Goal: Transaction & Acquisition: Purchase product/service

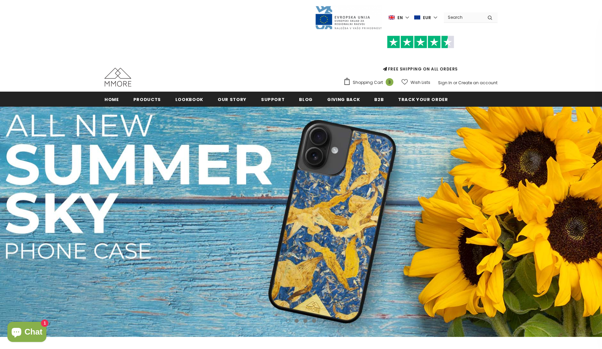
click at [407, 16] on label "en" at bounding box center [400, 17] width 22 height 10
click at [396, 41] on span "de" at bounding box center [393, 40] width 5 height 5
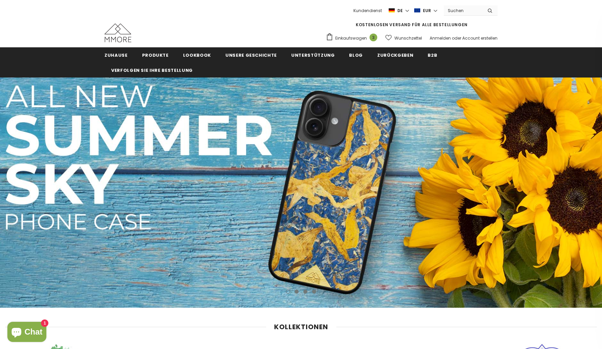
click at [395, 8] on img at bounding box center [392, 11] width 6 height 6
click at [359, 12] on span "Kundendienst" at bounding box center [368, 11] width 29 height 6
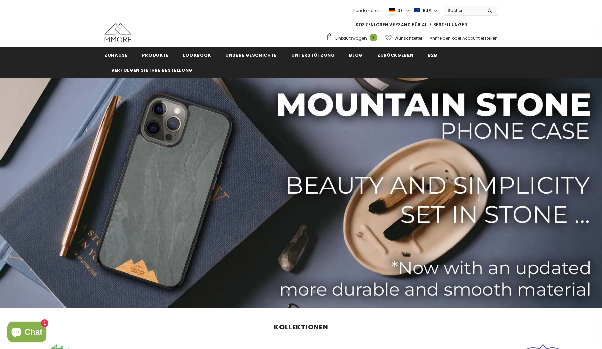
click at [31, 333] on span "Chat" at bounding box center [34, 332] width 18 height 10
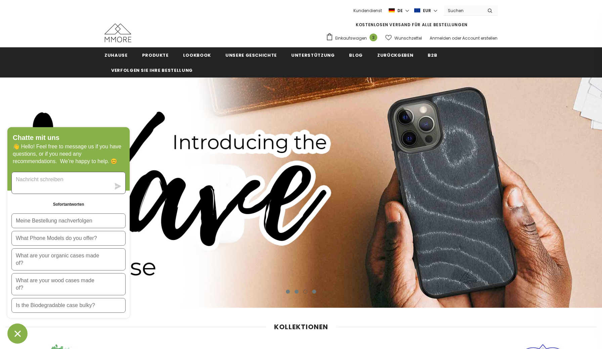
click at [68, 175] on textarea "Sende uns eine Nachricht" at bounding box center [61, 183] width 99 height 22
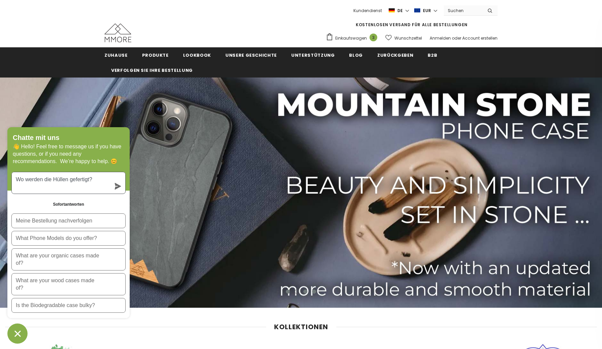
type textarea "Wo werden die Hüllen gefertigt?"
click at [116, 183] on icon "submit" at bounding box center [118, 186] width 6 height 7
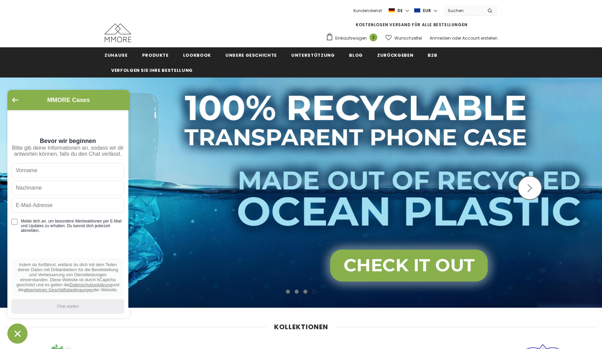
click at [258, 159] on img at bounding box center [301, 193] width 602 height 231
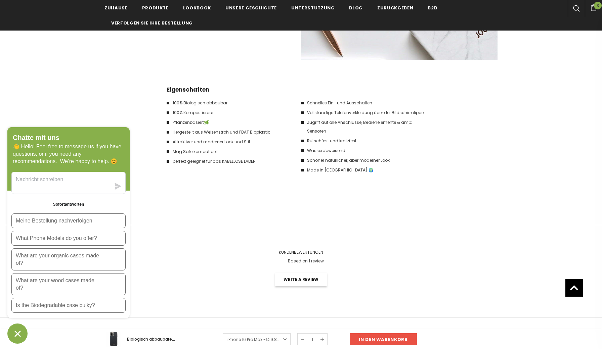
scroll to position [1029, 0]
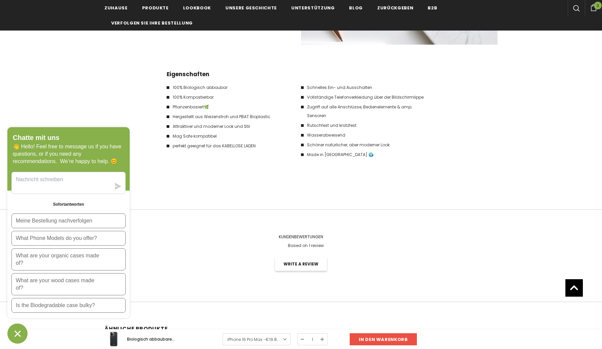
click at [14, 333] on icon "Chat-Fenster" at bounding box center [17, 334] width 10 height 10
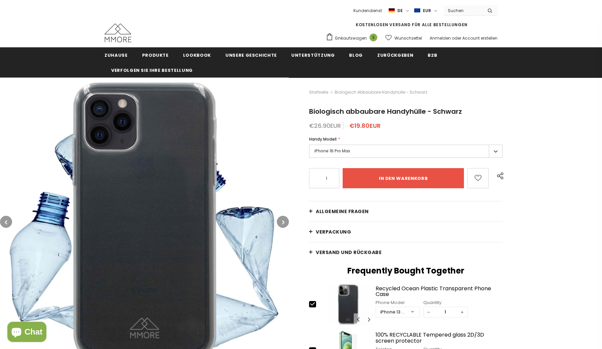
scroll to position [0, 0]
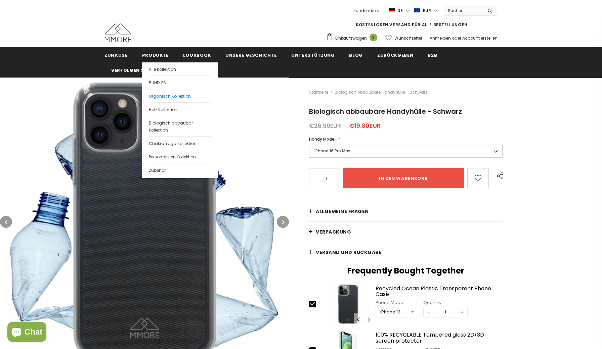
click at [161, 97] on span "Organisch Kollektion" at bounding box center [170, 96] width 42 height 6
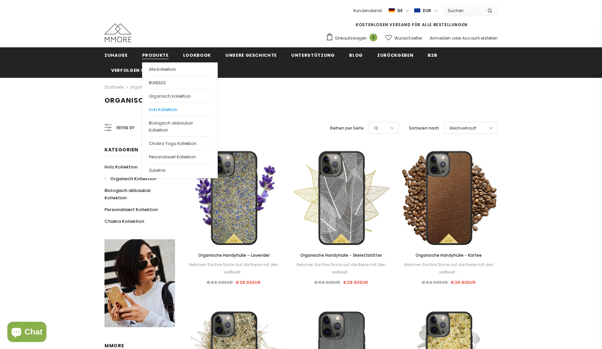
click at [169, 110] on span "Holz Kollektion" at bounding box center [163, 110] width 29 height 6
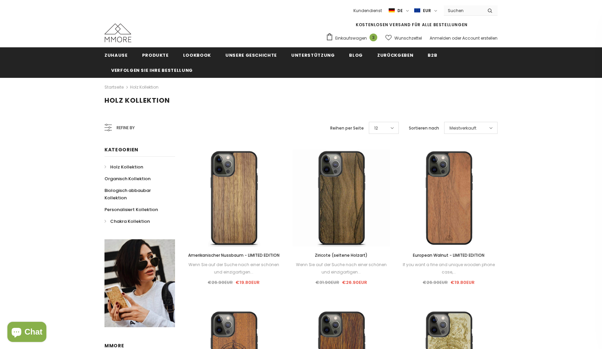
click at [133, 221] on span "Chakra Kollektion" at bounding box center [130, 221] width 40 height 6
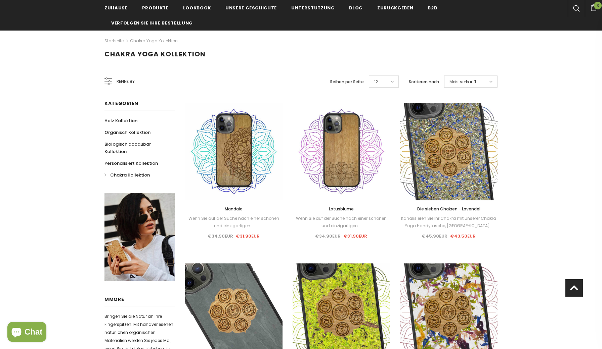
scroll to position [37, 0]
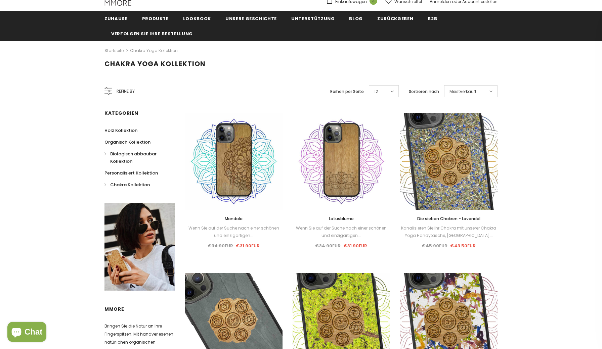
click at [119, 153] on span "Biologisch abbaubar Kollektion" at bounding box center [133, 158] width 46 height 14
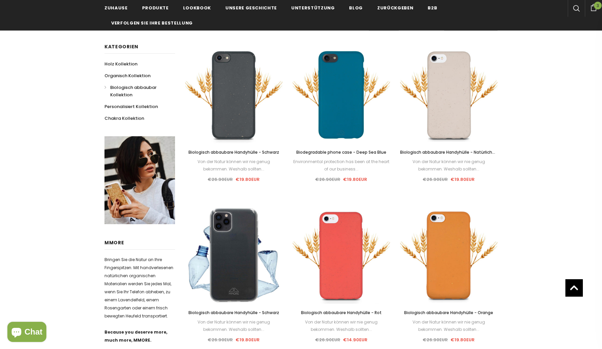
scroll to position [68, 0]
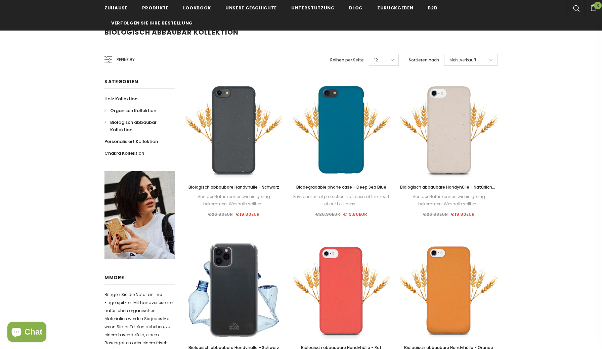
click at [118, 112] on span "Organisch Kollektion" at bounding box center [133, 111] width 46 height 6
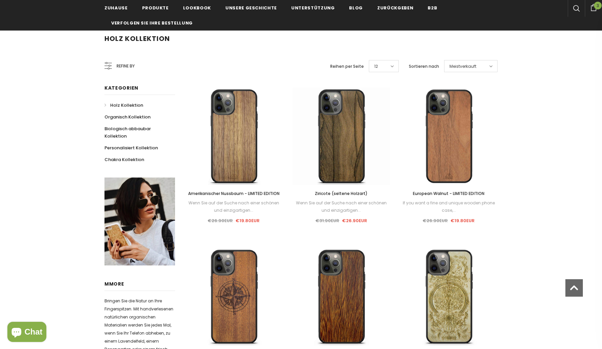
scroll to position [53, 0]
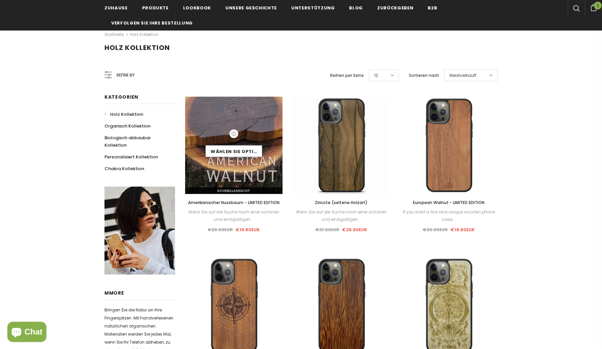
click at [239, 135] on div "Wählen Sie Optionen" at bounding box center [233, 145] width 97 height 32
click at [233, 154] on link "Wählen Sie Optionen" at bounding box center [233, 151] width 57 height 12
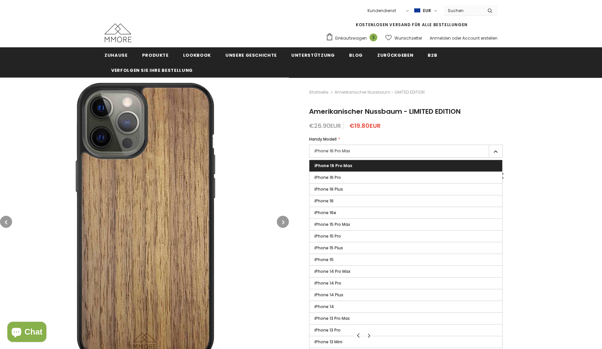
click at [328, 154] on label "iPhone 16 Pro Max" at bounding box center [406, 151] width 194 height 13
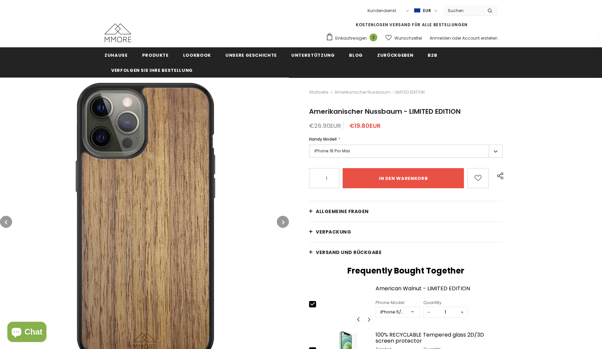
click at [366, 153] on label "iPhone 16 Pro Max" at bounding box center [406, 151] width 194 height 13
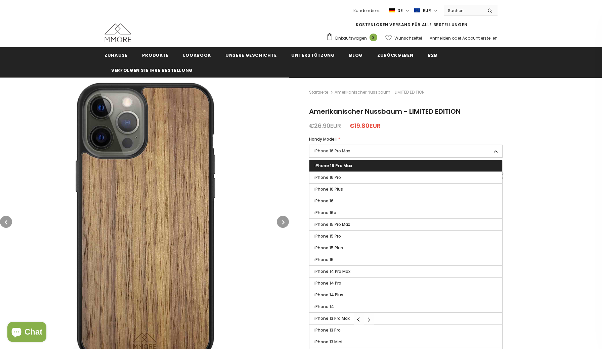
scroll to position [18, 0]
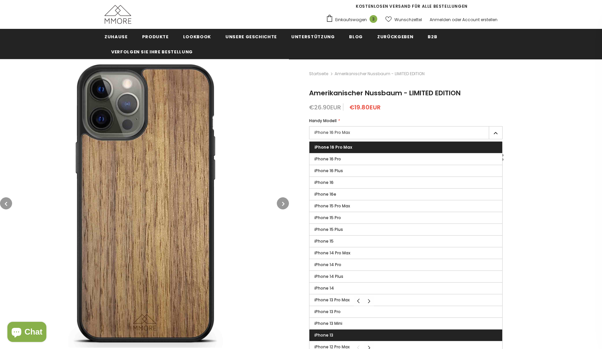
click at [353, 333] on label "iPhone 13" at bounding box center [406, 335] width 193 height 11
click at [0, 0] on input "iPhone 13" at bounding box center [0, 0] width 0 height 0
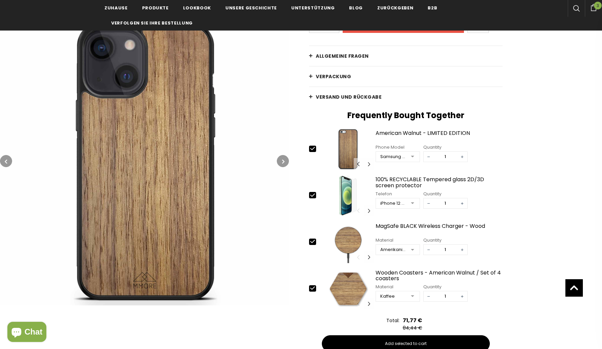
scroll to position [155, 0]
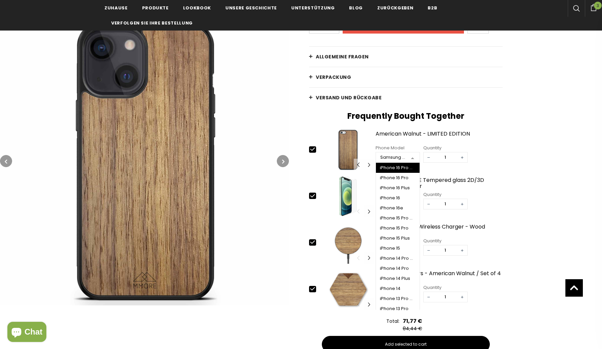
click at [399, 159] on div "Samsung Galaxy S25 Plus" at bounding box center [393, 157] width 26 height 7
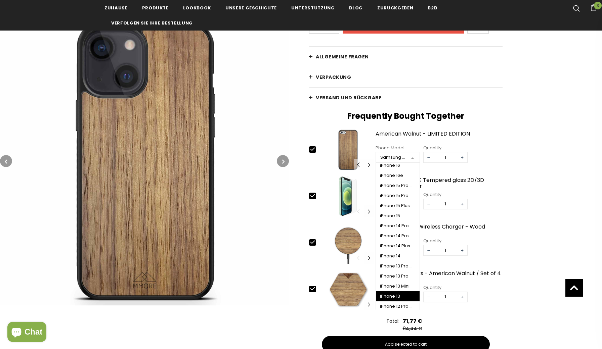
click at [398, 294] on div "iPhone 13" at bounding box center [398, 296] width 36 height 5
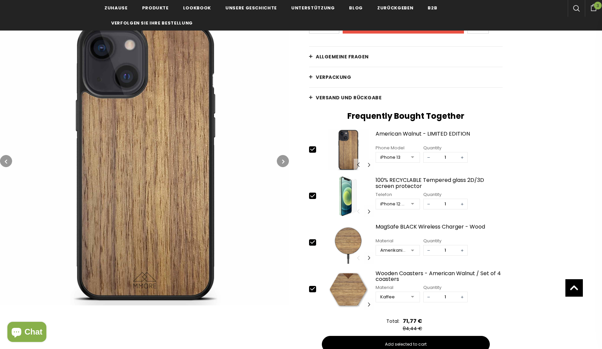
click at [412, 205] on div at bounding box center [412, 205] width 13 height 10
click at [396, 273] on div "iPhone 13" at bounding box center [398, 273] width 36 height 5
click at [411, 252] on div at bounding box center [412, 251] width 13 height 10
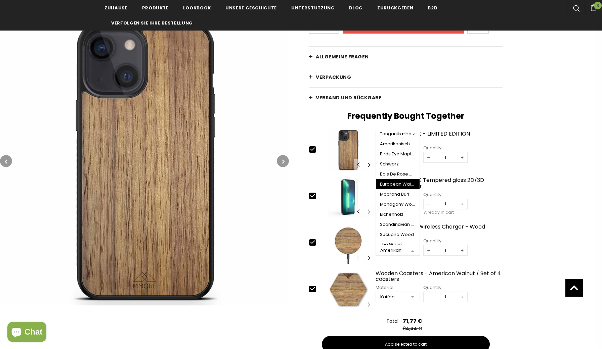
click at [399, 187] on div "European Walnut Wood" at bounding box center [398, 184] width 36 height 5
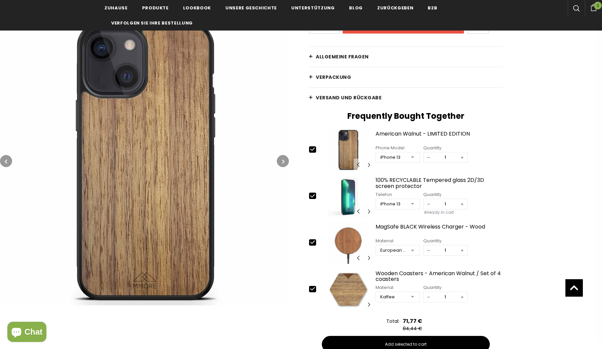
click at [414, 297] on div at bounding box center [412, 298] width 13 height 10
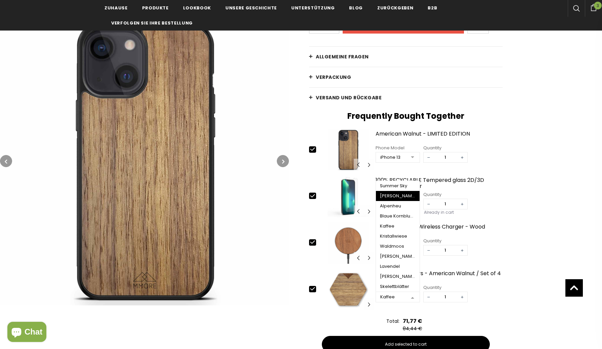
click at [385, 195] on div "Stein" at bounding box center [398, 196] width 36 height 5
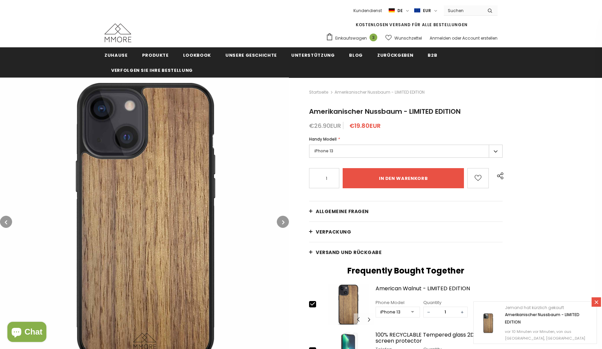
scroll to position [0, 0]
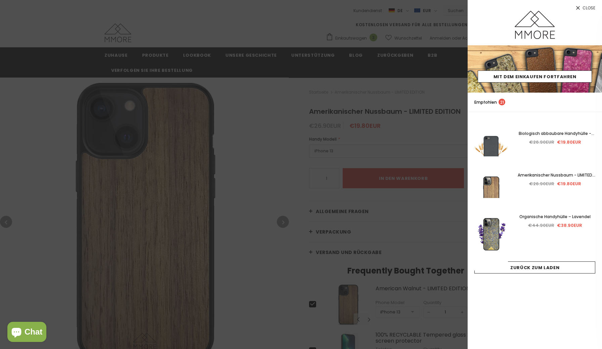
click at [584, 7] on span "Close" at bounding box center [589, 8] width 13 height 4
click at [588, 6] on span "Close" at bounding box center [589, 8] width 13 height 4
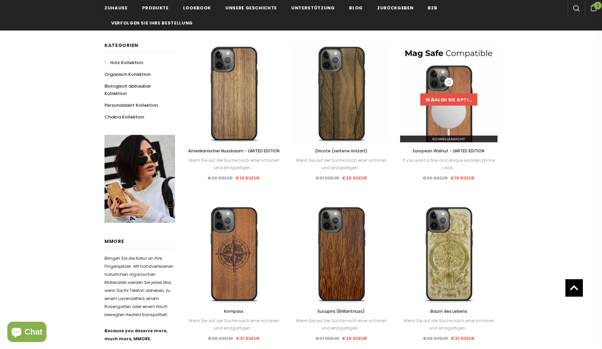
scroll to position [105, 0]
click at [448, 97] on link "Wählen Sie Optionen" at bounding box center [448, 99] width 57 height 12
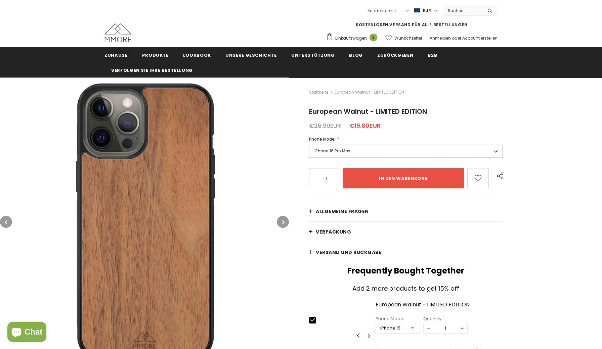
click at [394, 151] on label "iPhone 16 Pro Max" at bounding box center [406, 151] width 194 height 13
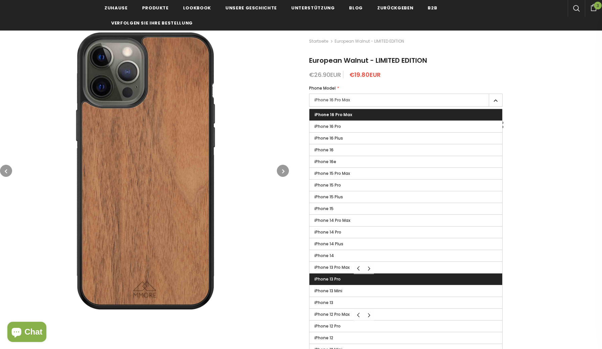
scroll to position [65, 0]
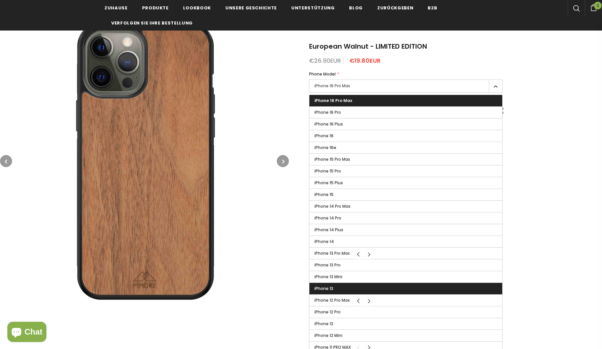
click at [339, 289] on label "iPhone 13" at bounding box center [406, 288] width 193 height 11
click at [0, 0] on input "iPhone 13" at bounding box center [0, 0] width 0 height 0
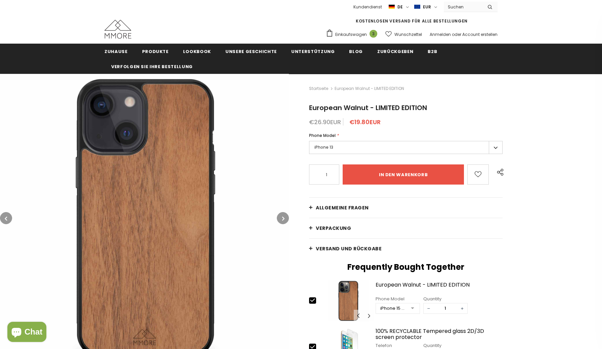
scroll to position [3, 0]
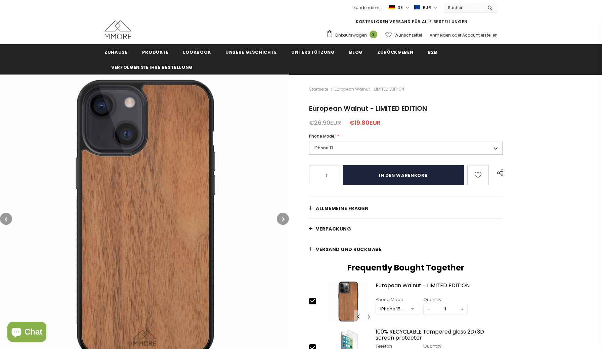
click at [398, 175] on input "in den warenkorb" at bounding box center [403, 175] width 121 height 20
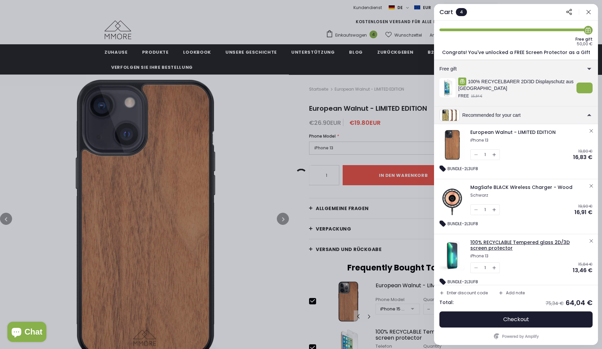
scroll to position [0, 0]
click at [589, 130] on icon "button" at bounding box center [591, 130] width 5 height 5
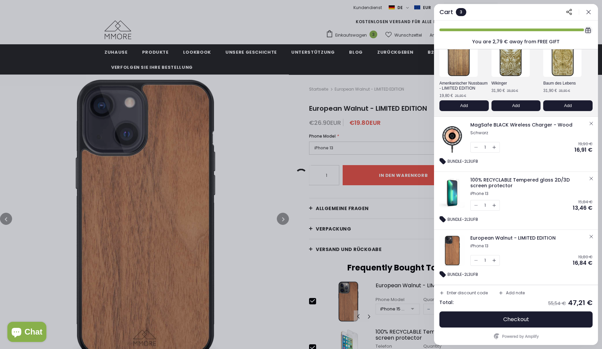
scroll to position [47, 0]
click at [493, 124] on span "MagSafe BLACK Wireless Charger - Wood" at bounding box center [521, 125] width 102 height 7
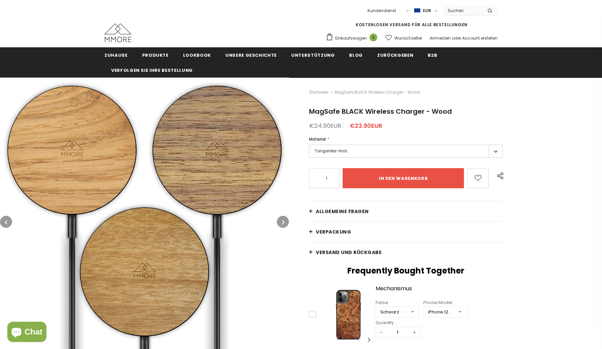
type input "0"
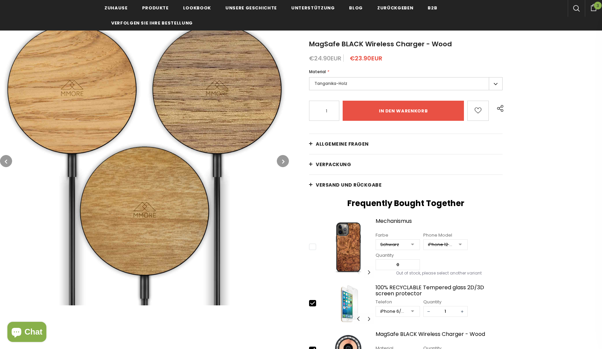
scroll to position [68, 0]
click at [462, 246] on div at bounding box center [460, 245] width 13 height 10
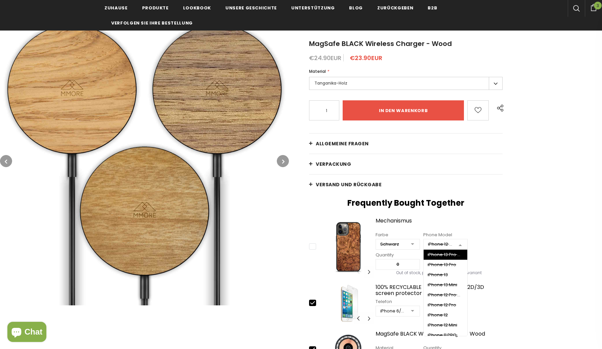
click at [462, 248] on div at bounding box center [460, 245] width 13 height 10
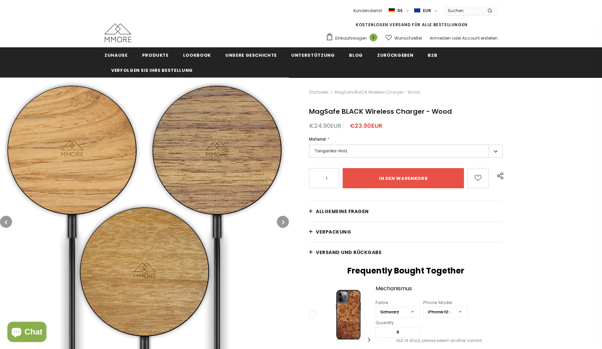
scroll to position [0, 0]
click at [360, 153] on label "Tanganika-Holz" at bounding box center [406, 151] width 194 height 13
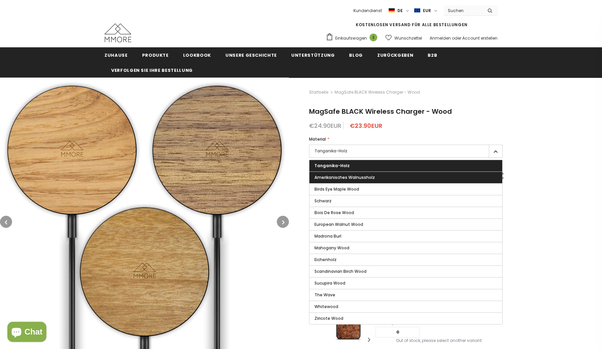
click at [360, 177] on span "Amerikanisches Walnussholz" at bounding box center [345, 178] width 60 height 6
click at [0, 0] on input "Amerikanisches Walnussholz" at bounding box center [0, 0] width 0 height 0
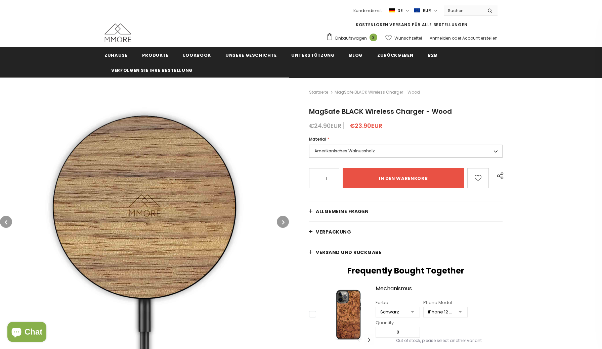
click at [361, 152] on label "Amerikanisches Walnussholz" at bounding box center [406, 151] width 194 height 13
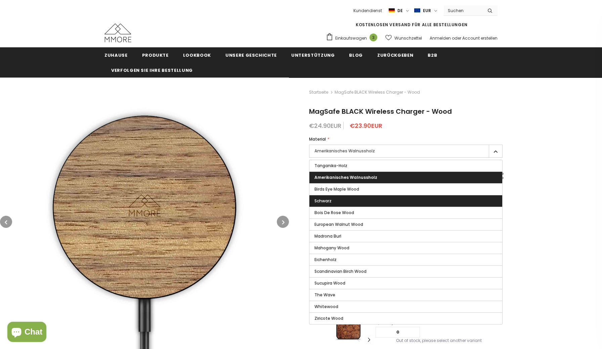
click at [360, 199] on label "Schwarz" at bounding box center [406, 201] width 193 height 11
click at [0, 0] on input "Schwarz" at bounding box center [0, 0] width 0 height 0
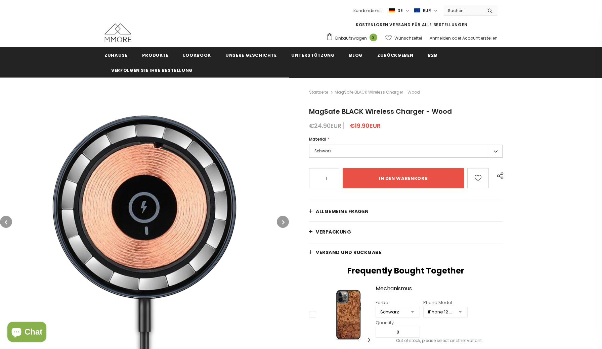
click at [360, 151] on label "Schwarz" at bounding box center [406, 151] width 194 height 13
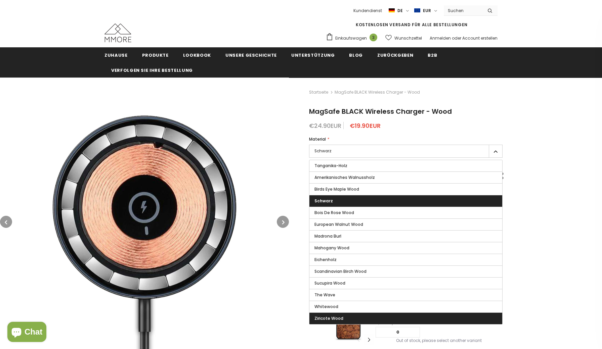
click at [349, 315] on label "Ziricote Wood" at bounding box center [406, 318] width 193 height 11
click at [0, 0] on input "Ziricote Wood" at bounding box center [0, 0] width 0 height 0
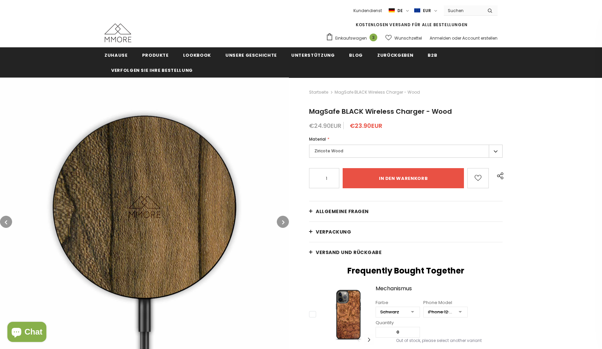
click at [353, 150] on label "Ziricote Wood" at bounding box center [406, 151] width 194 height 13
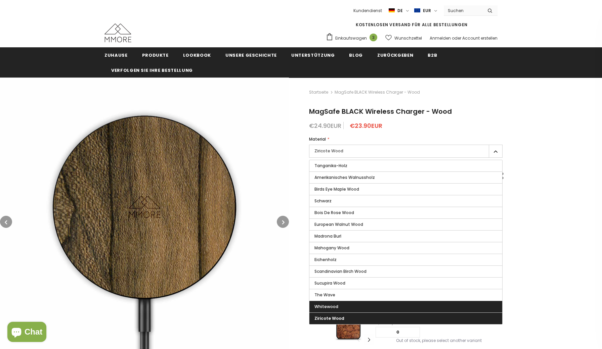
click at [341, 308] on label "Whitewood" at bounding box center [406, 306] width 193 height 11
click at [0, 0] on input "Whitewood" at bounding box center [0, 0] width 0 height 0
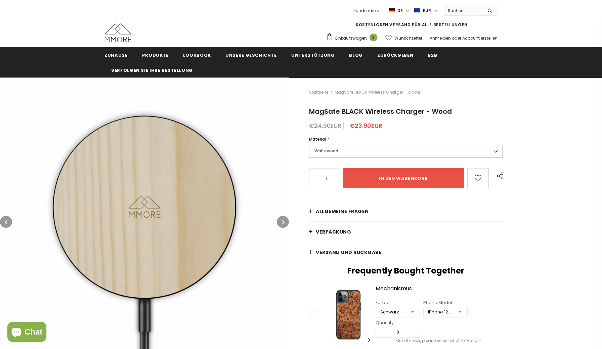
click at [352, 148] on label "Whitewood" at bounding box center [406, 151] width 194 height 13
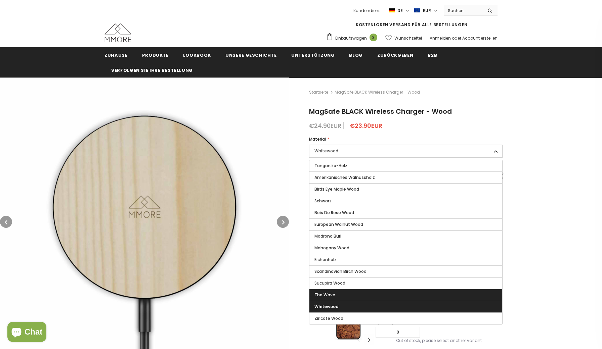
click at [339, 293] on label "The Wave" at bounding box center [406, 295] width 193 height 11
click at [0, 0] on input "The Wave" at bounding box center [0, 0] width 0 height 0
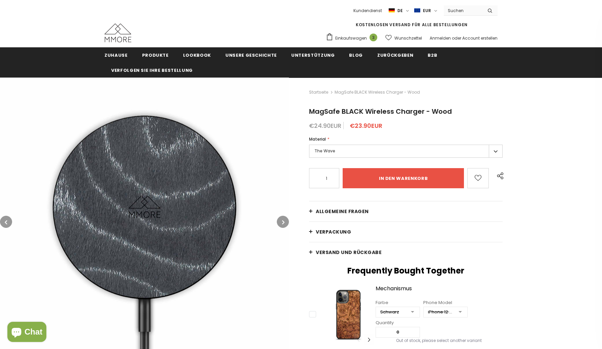
click at [374, 151] on label "The Wave" at bounding box center [406, 151] width 194 height 13
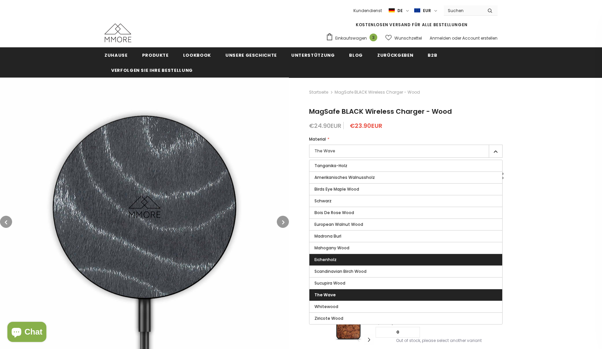
click at [341, 260] on label "Eichenholz" at bounding box center [406, 259] width 193 height 11
click at [0, 0] on input "Eichenholz" at bounding box center [0, 0] width 0 height 0
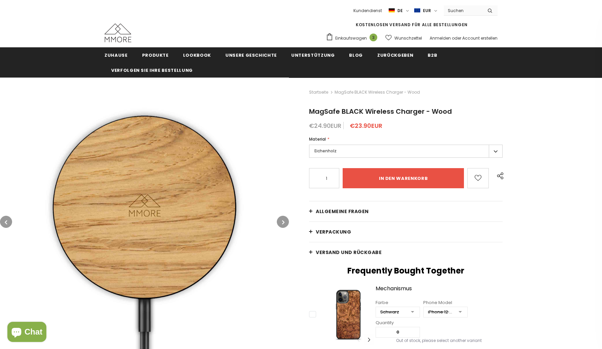
click at [348, 154] on label "Eichenholz" at bounding box center [406, 151] width 194 height 13
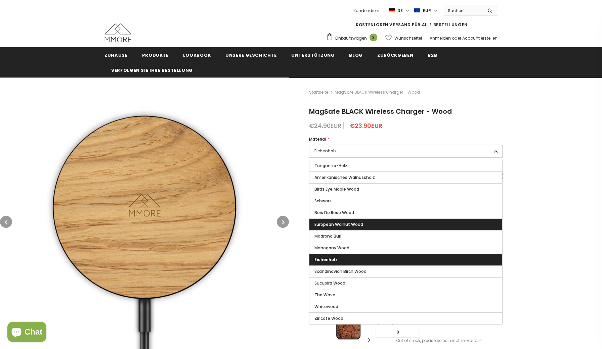
click at [334, 224] on span "European Walnut Wood" at bounding box center [339, 225] width 49 height 6
click at [0, 0] on input "European Walnut Wood" at bounding box center [0, 0] width 0 height 0
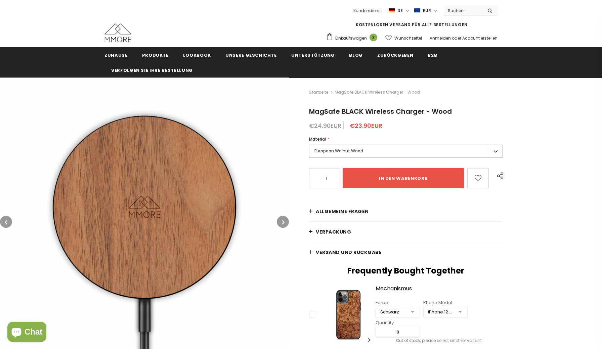
click at [344, 149] on label "European Walnut Wood" at bounding box center [406, 151] width 194 height 13
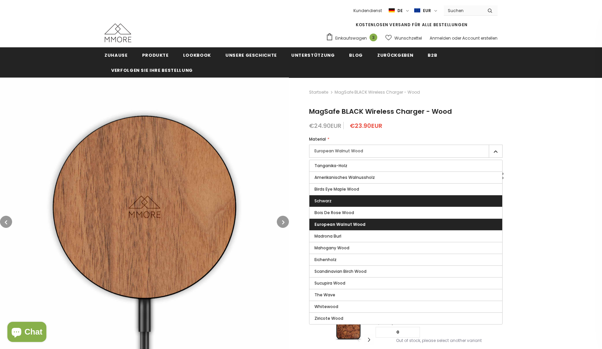
click at [339, 198] on label "Schwarz" at bounding box center [406, 201] width 193 height 11
click at [0, 0] on input "Schwarz" at bounding box center [0, 0] width 0 height 0
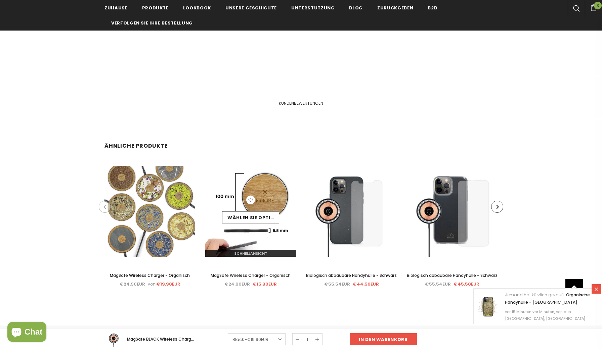
scroll to position [1124, 0]
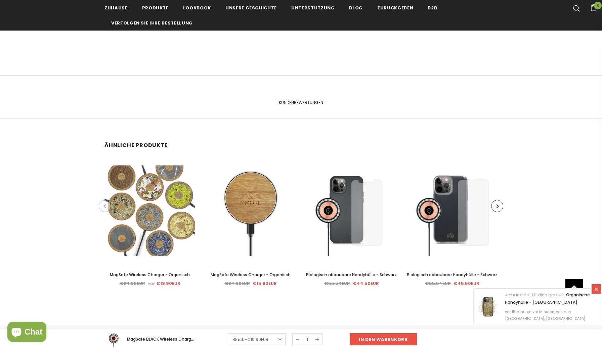
click at [164, 275] on span "MagSafe Wireless Charger - Organisch" at bounding box center [150, 275] width 80 height 6
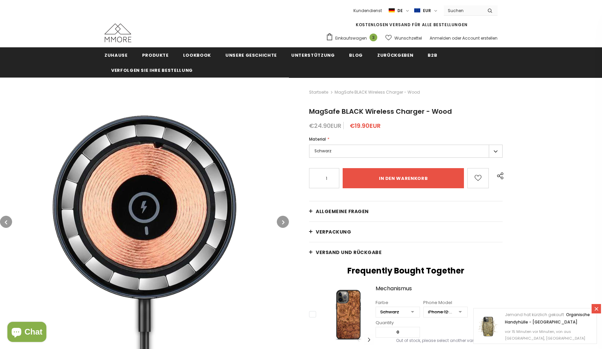
scroll to position [0, 0]
click at [456, 38] on span "oder" at bounding box center [456, 38] width 9 height 6
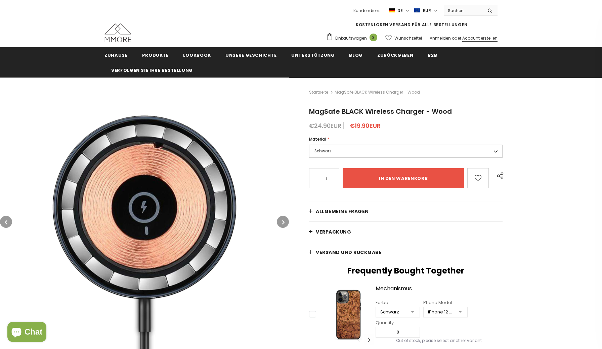
click at [472, 39] on link "Account erstellen" at bounding box center [479, 38] width 35 height 6
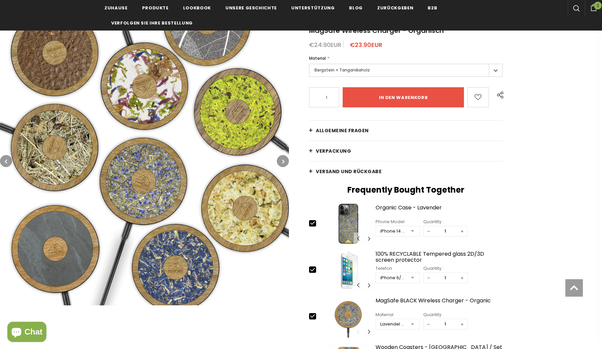
scroll to position [82, 0]
click at [64, 239] on img at bounding box center [144, 161] width 289 height 289
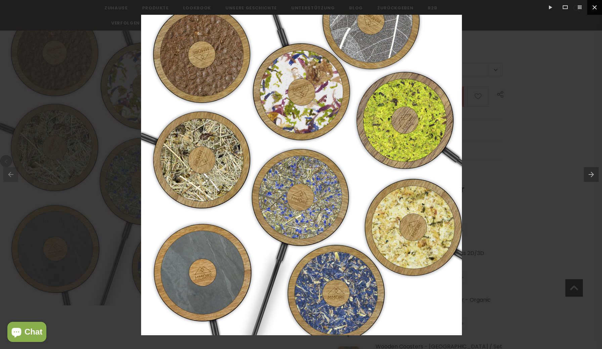
click at [595, 6] on button at bounding box center [594, 7] width 15 height 15
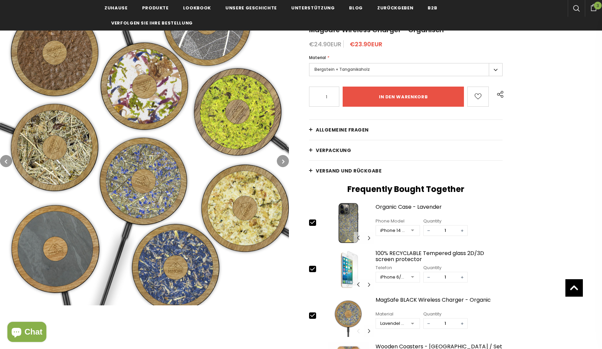
click at [387, 70] on label "Bergstein + Tanganikaholz" at bounding box center [406, 69] width 194 height 13
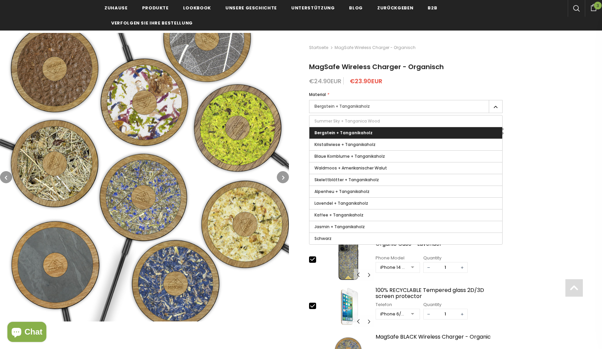
scroll to position [41, 0]
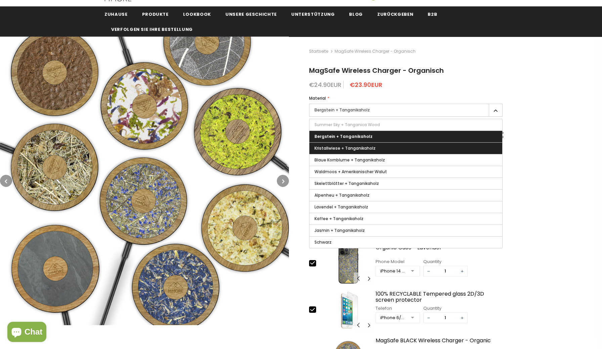
click at [367, 149] on span "Kristallwiese + Tanganikaholz" at bounding box center [345, 149] width 61 height 6
click at [0, 0] on input "Kristallwiese + Tanganikaholz" at bounding box center [0, 0] width 0 height 0
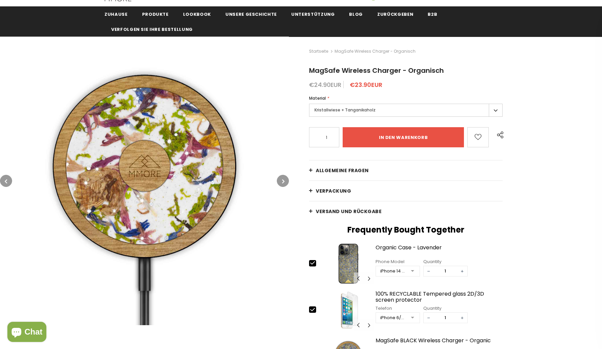
click at [375, 110] on label "Kristallwiese + Tanganikaholz" at bounding box center [406, 110] width 194 height 13
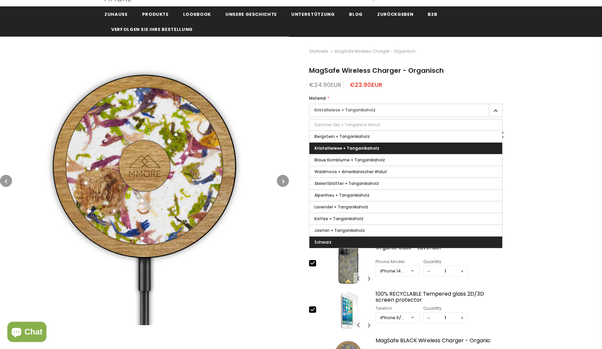
click at [338, 243] on label "Schwarz" at bounding box center [406, 242] width 193 height 11
click at [0, 0] on input "Schwarz" at bounding box center [0, 0] width 0 height 0
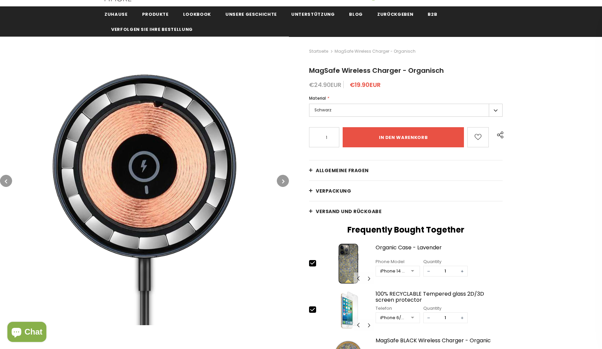
click at [345, 111] on label "Schwarz" at bounding box center [406, 110] width 194 height 13
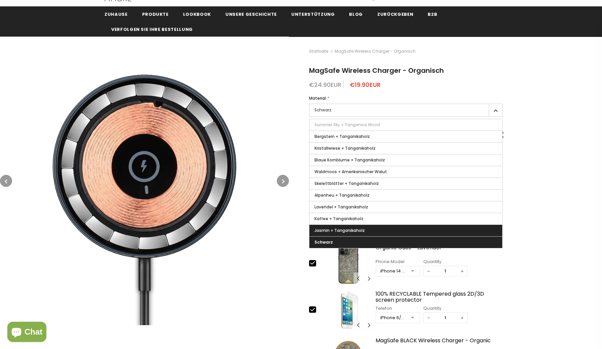
click at [330, 232] on span "Jasmin + Tanganikaholz" at bounding box center [340, 231] width 50 height 6
click at [0, 0] on input "Jasmin + Tanganikaholz" at bounding box center [0, 0] width 0 height 0
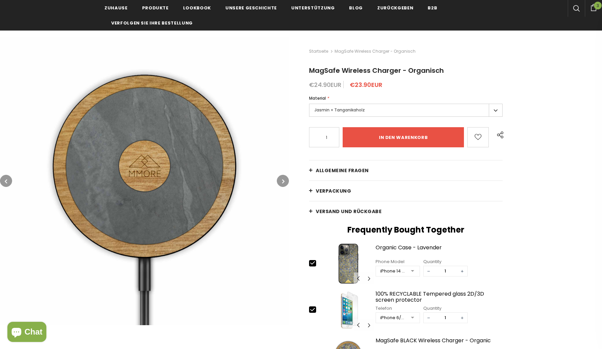
scroll to position [82, 0]
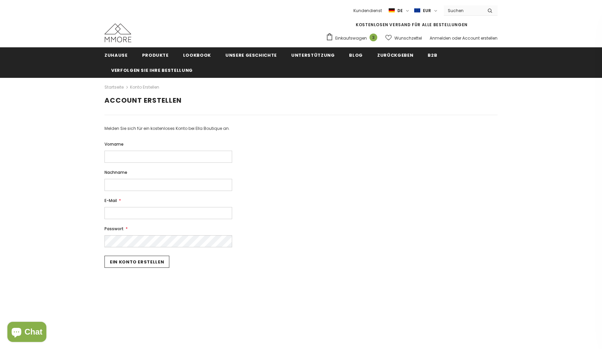
click at [186, 157] on input "Vorname" at bounding box center [169, 157] width 128 height 12
type input "[DEMOGRAPHIC_DATA]"
type input "Schulzendorff"
type input "chs869"
type input "[EMAIL_ADDRESS][DOMAIN_NAME]"
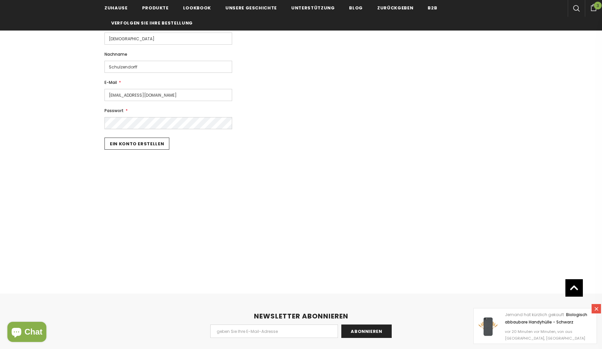
scroll to position [111, 0]
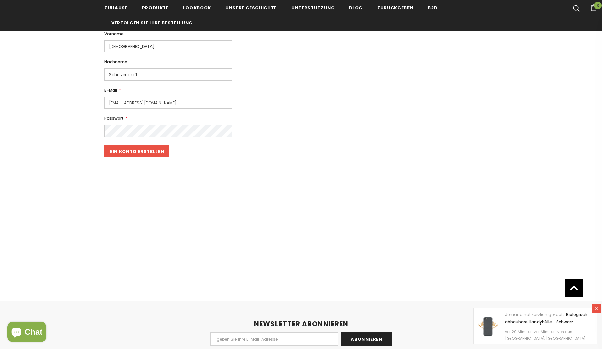
click at [137, 151] on input "Ein Konto erstellen" at bounding box center [137, 152] width 65 height 12
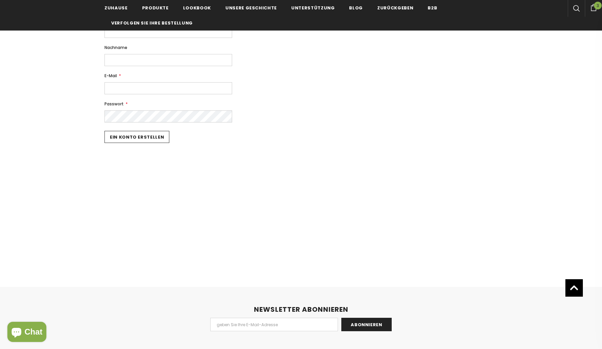
scroll to position [143, 0]
click at [402, 31] on div "Vorname" at bounding box center [301, 26] width 393 height 22
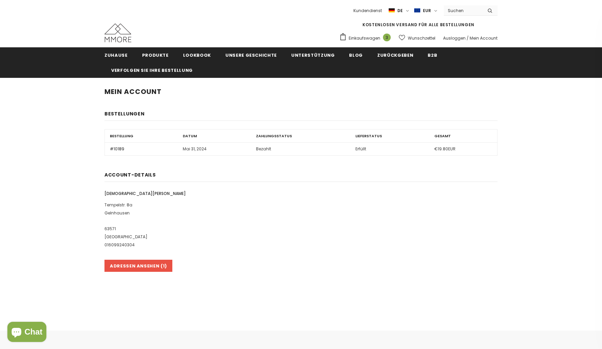
click at [119, 149] on link "#10189" at bounding box center [117, 149] width 14 height 6
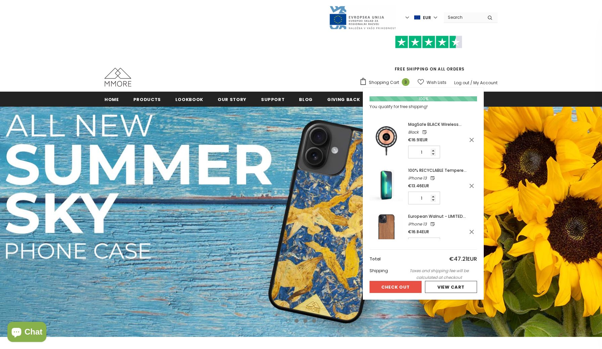
click at [385, 82] on span "Shopping Cart" at bounding box center [384, 82] width 30 height 7
click at [439, 170] on span "100% RECYCLABLE Tempered glass 2D/3D screen protector" at bounding box center [437, 177] width 58 height 19
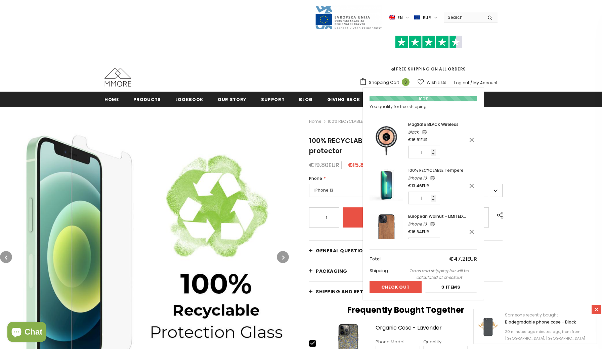
click at [397, 81] on span "Shopping Cart" at bounding box center [384, 82] width 30 height 7
click at [443, 289] on div at bounding box center [450, 287] width 51 height 11
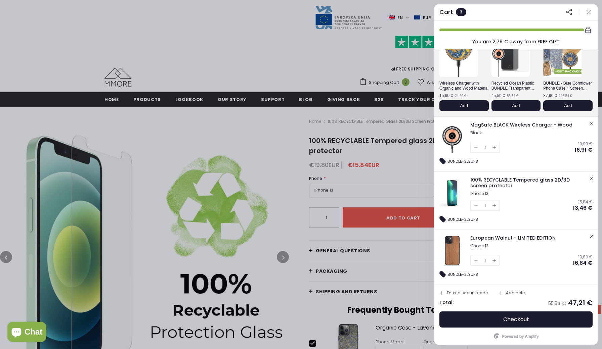
scroll to position [47, 0]
click at [495, 207] on icon "button" at bounding box center [495, 206] width 6 height 6
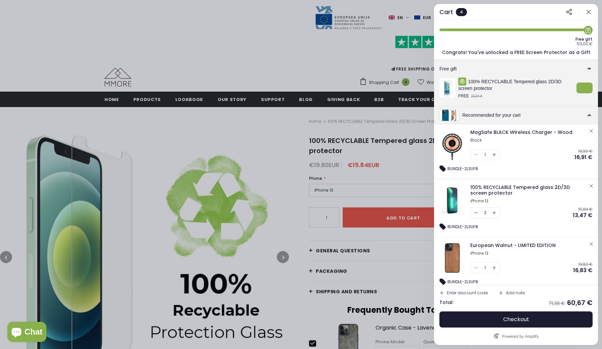
click at [477, 214] on icon "button" at bounding box center [477, 213] width 6 height 6
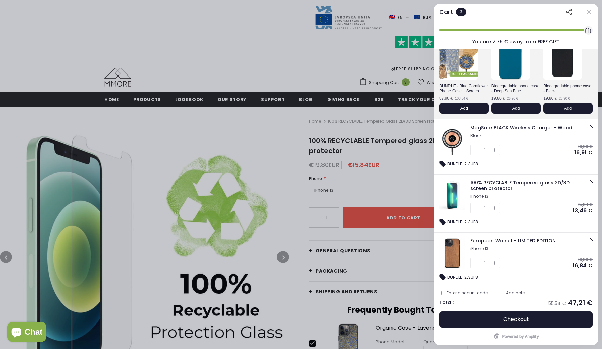
scroll to position [44, 0]
click at [515, 318] on span "Checkout" at bounding box center [516, 320] width 26 height 7
